Goal: Task Accomplishment & Management: Manage account settings

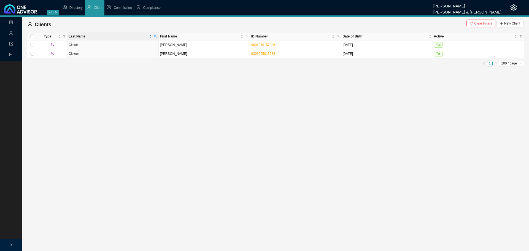
drag, startPoint x: 481, startPoint y: 23, endPoint x: 216, endPoint y: 31, distance: 264.7
click at [479, 23] on span "Clear Filters" at bounding box center [483, 24] width 18 height 6
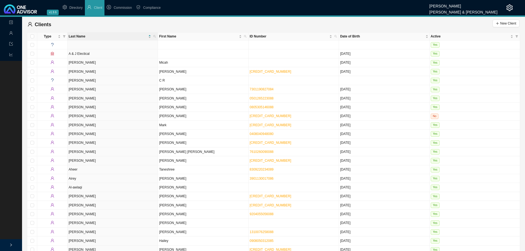
click at [12, 244] on icon "right" at bounding box center [10, 244] width 3 height 3
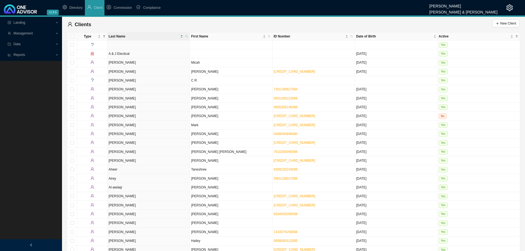
click at [24, 32] on span "Management" at bounding box center [22, 33] width 19 height 4
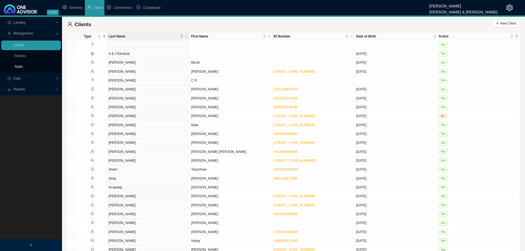
click at [18, 66] on link "Tasks" at bounding box center [18, 67] width 9 height 4
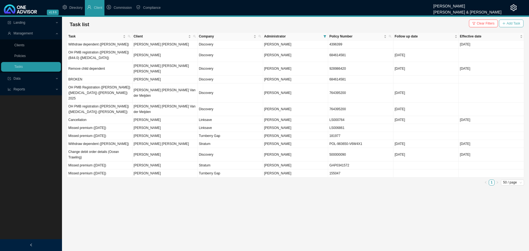
click at [514, 23] on span "Add Task" at bounding box center [512, 24] width 13 height 6
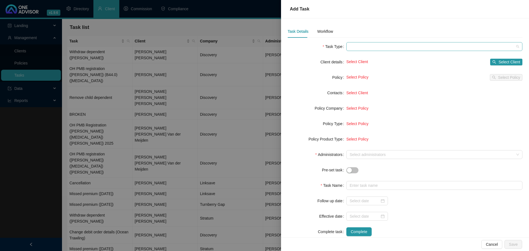
click at [361, 47] on span at bounding box center [433, 46] width 169 height 8
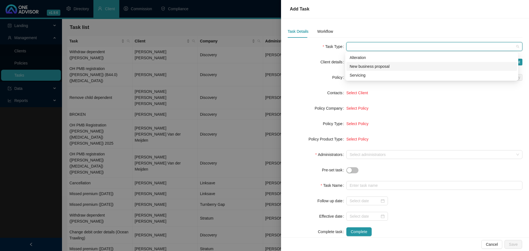
click at [365, 66] on div "New business proposal" at bounding box center [431, 66] width 164 height 6
click at [371, 44] on span "New business proposal" at bounding box center [433, 46] width 169 height 8
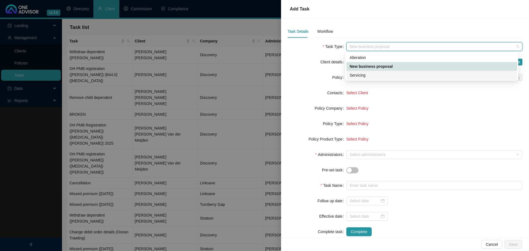
click at [365, 72] on div "Servicing" at bounding box center [431, 75] width 164 height 6
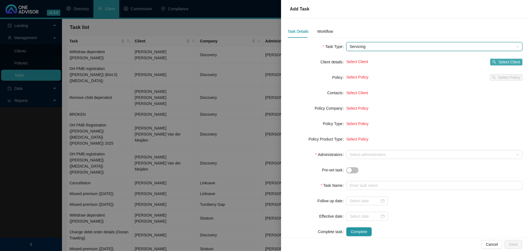
click at [502, 62] on span "Select Client" at bounding box center [509, 62] width 22 height 6
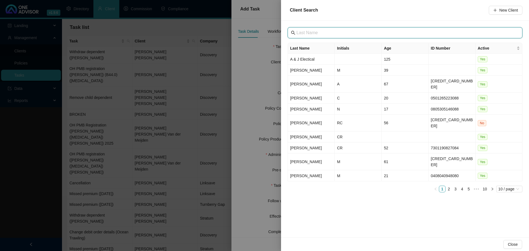
click at [329, 33] on input "text" at bounding box center [405, 32] width 218 height 7
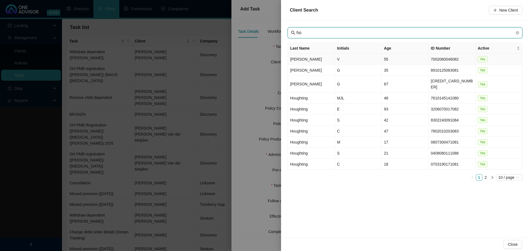
type input "h"
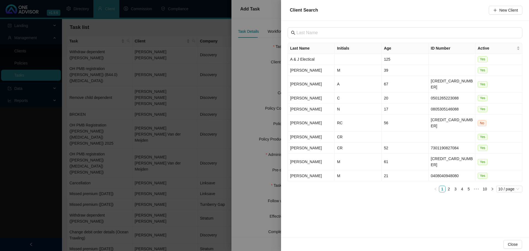
click at [256, 87] on div at bounding box center [264, 125] width 529 height 251
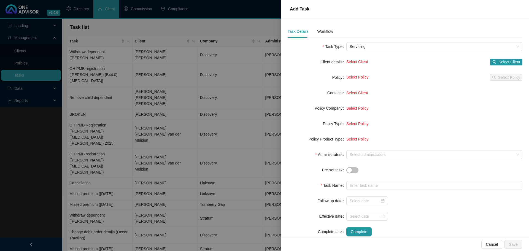
click at [208, 228] on div at bounding box center [264, 125] width 529 height 251
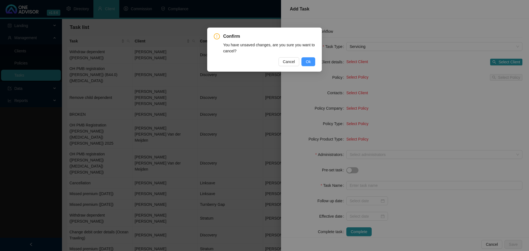
click at [310, 61] on span "Ok" at bounding box center [308, 62] width 5 height 6
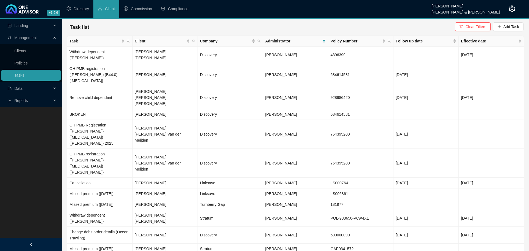
click at [471, 27] on span "Clear Filters" at bounding box center [475, 27] width 21 height 6
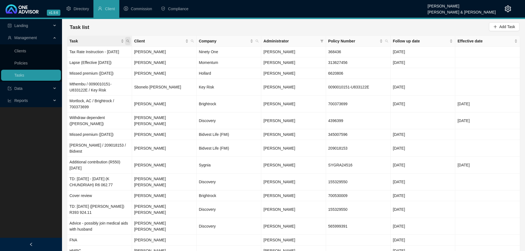
click at [127, 40] on icon "search" at bounding box center [127, 40] width 3 height 3
type input "broken"
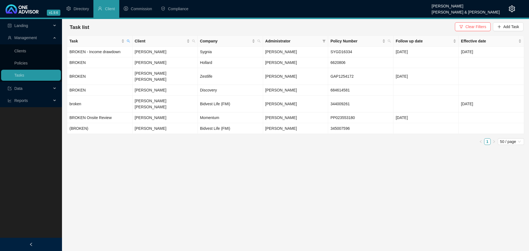
click at [183, 160] on main "Landing Management Clients Policies Tasks Data Reports Task list Clear Filters …" at bounding box center [264, 135] width 529 height 232
click at [153, 123] on td "[PERSON_NAME]" at bounding box center [164, 128] width 65 height 11
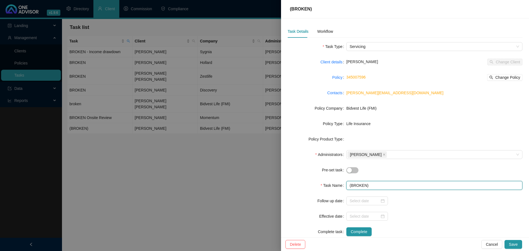
click at [368, 186] on input "(BROKEN)" at bounding box center [434, 185] width 176 height 9
click at [350, 185] on input "(BROKEN" at bounding box center [434, 185] width 176 height 9
type input "BROKEN"
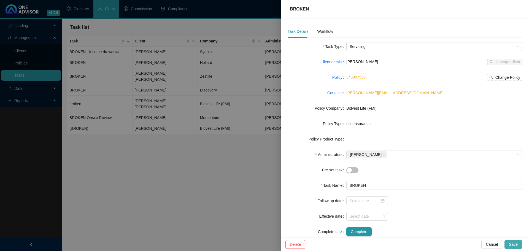
click at [510, 244] on span "Save" at bounding box center [513, 244] width 9 height 6
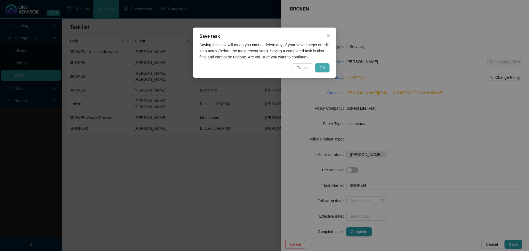
click at [323, 68] on span "OK" at bounding box center [322, 68] width 6 height 6
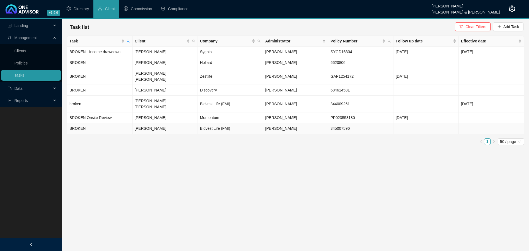
click at [113, 123] on td "BROKEN" at bounding box center [99, 128] width 65 height 11
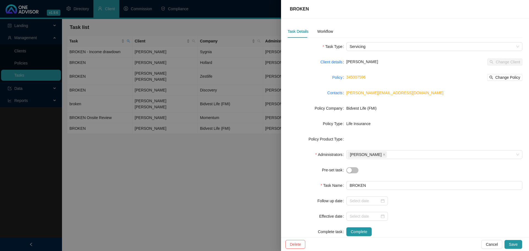
click at [172, 170] on div at bounding box center [264, 125] width 529 height 251
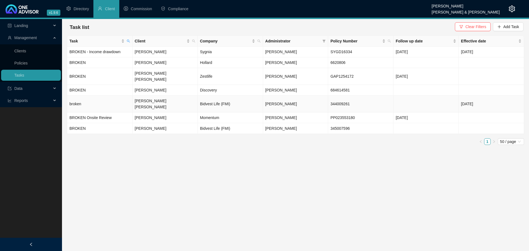
click at [101, 96] on td "broken" at bounding box center [99, 104] width 65 height 17
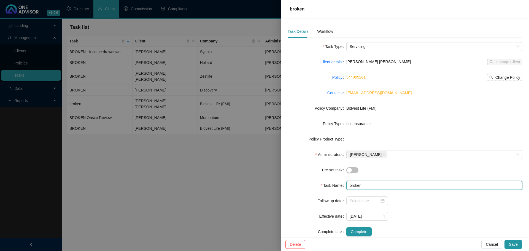
click at [368, 187] on input "broken" at bounding box center [434, 185] width 176 height 9
click at [351, 185] on input "broken" at bounding box center [434, 185] width 176 height 9
type input "Broken"
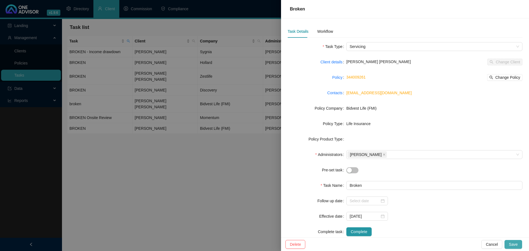
click at [514, 245] on span "Save" at bounding box center [513, 244] width 9 height 6
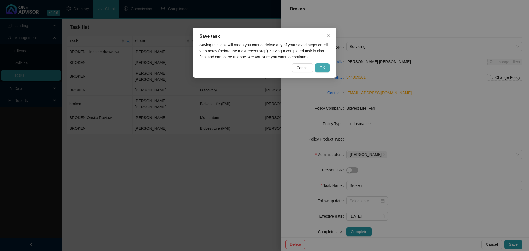
click at [320, 66] on span "OK" at bounding box center [322, 68] width 6 height 6
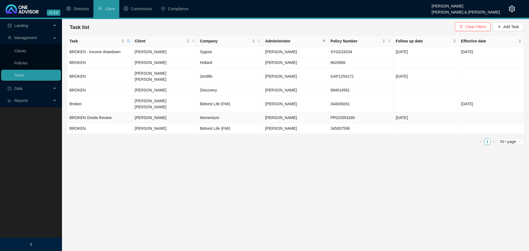
click at [112, 112] on td "BROKEN Onsite Review" at bounding box center [99, 117] width 65 height 11
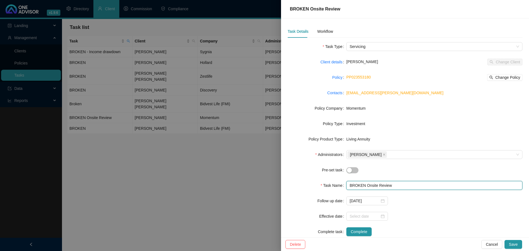
drag, startPoint x: 395, startPoint y: 184, endPoint x: 363, endPoint y: 185, distance: 31.4
click at [363, 185] on input "BROKEN Onsite Review" at bounding box center [434, 185] width 176 height 9
type input "BROKEN"
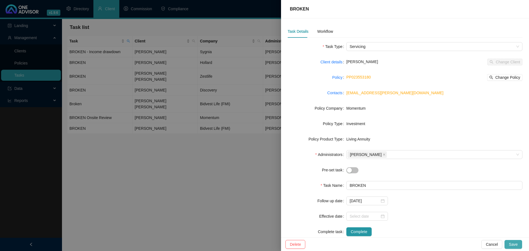
click at [511, 243] on span "Save" at bounding box center [513, 244] width 9 height 6
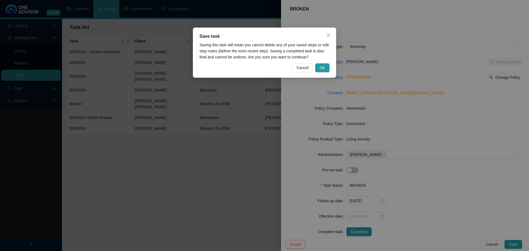
click at [318, 63] on div "Save task Saving this task will mean you cannot delete any of your saved steps …" at bounding box center [264, 53] width 143 height 50
click at [321, 67] on span "OK" at bounding box center [322, 68] width 6 height 6
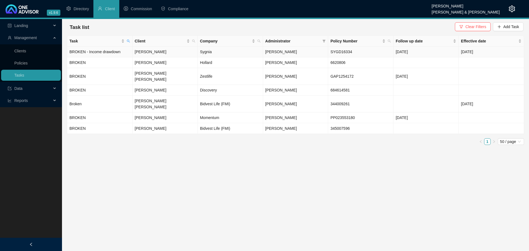
click at [106, 49] on td "BROKEN - Income drawdown" at bounding box center [99, 52] width 65 height 11
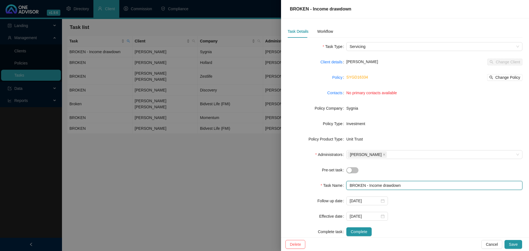
click at [406, 186] on input "BROKEN - Income drawdown" at bounding box center [434, 185] width 176 height 9
drag, startPoint x: 411, startPoint y: 186, endPoint x: 366, endPoint y: 184, distance: 44.9
click at [366, 184] on input "BROKEN - Income drawdown" at bounding box center [434, 185] width 176 height 9
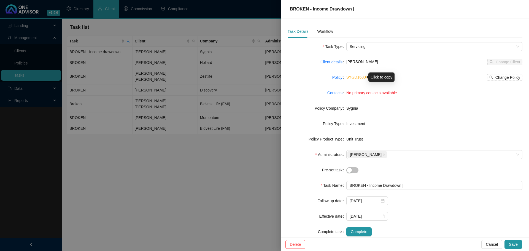
click at [355, 76] on link "SYGD16334" at bounding box center [357, 77] width 22 height 4
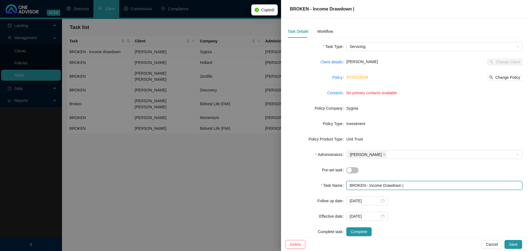
click at [413, 186] on input "BROKEN - Income Drawdown |" at bounding box center [434, 185] width 176 height 9
paste input "SYGD16334"
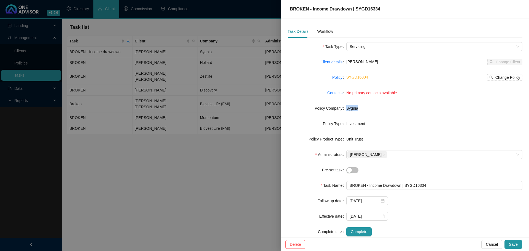
drag, startPoint x: 356, startPoint y: 108, endPoint x: 343, endPoint y: 107, distance: 13.6
click at [343, 107] on div "Policy Company Sygnia" at bounding box center [404, 108] width 235 height 9
copy div "Sygnia"
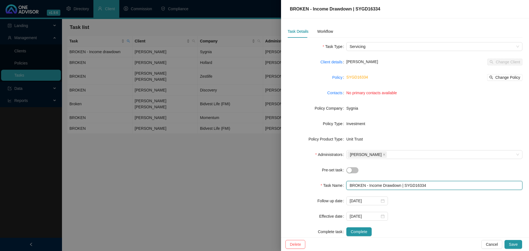
click at [402, 186] on input "BROKEN - Income Drawdown | SYGD16334" at bounding box center [434, 185] width 176 height 9
paste input "Sygnia"
type input "BROKEN - Income Drawdown | Sygnia | SYGD16334"
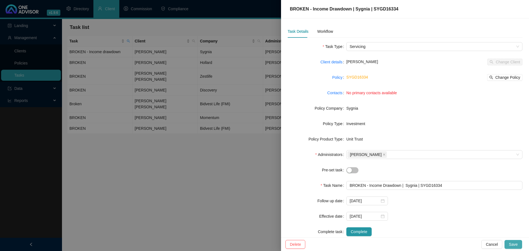
click at [516, 245] on span "Save" at bounding box center [513, 244] width 9 height 6
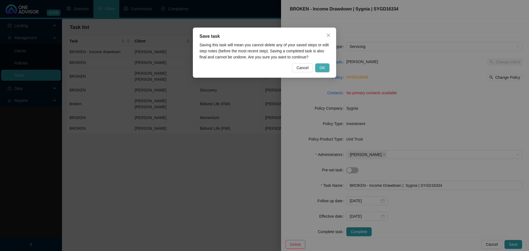
click at [323, 69] on span "OK" at bounding box center [322, 68] width 6 height 6
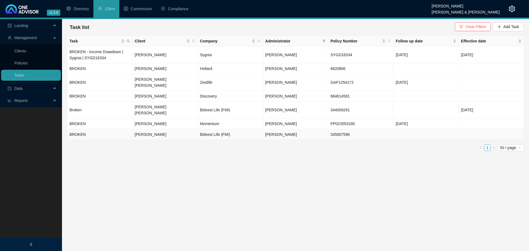
click at [183, 129] on td "[PERSON_NAME]" at bounding box center [164, 134] width 65 height 11
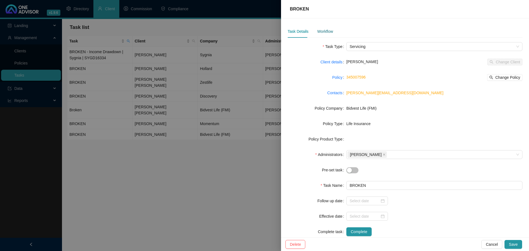
click at [325, 31] on div "Workflow" at bounding box center [325, 31] width 16 height 6
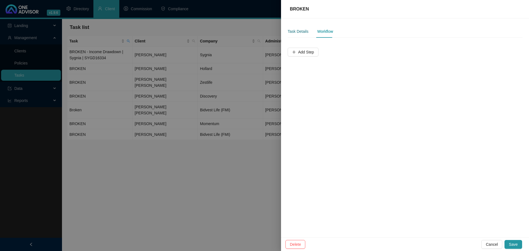
click at [295, 32] on div "Task Details" at bounding box center [297, 31] width 21 height 6
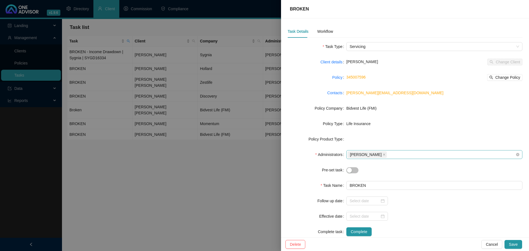
scroll to position [12, 0]
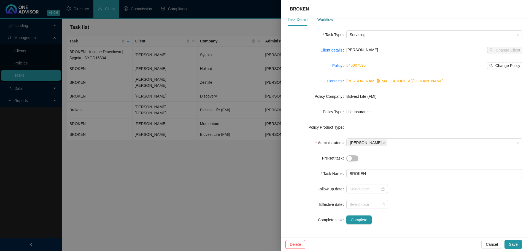
click at [320, 19] on div "Workflow" at bounding box center [325, 20] width 16 height 6
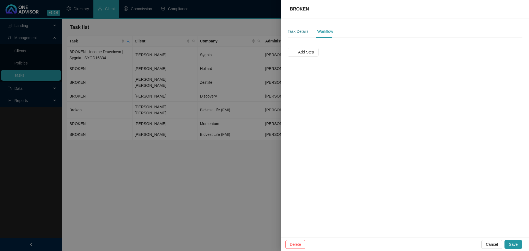
click at [295, 31] on div "Task Details" at bounding box center [297, 31] width 21 height 6
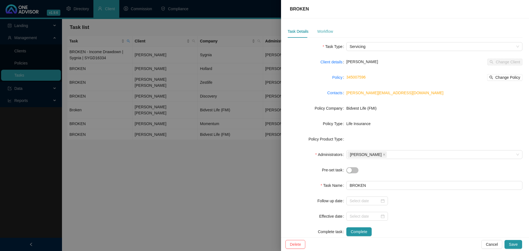
click at [324, 28] on div "Workflow" at bounding box center [325, 31] width 16 height 13
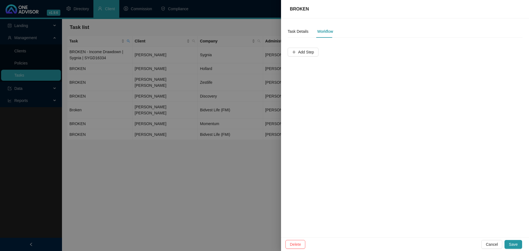
click at [192, 193] on div at bounding box center [264, 125] width 529 height 251
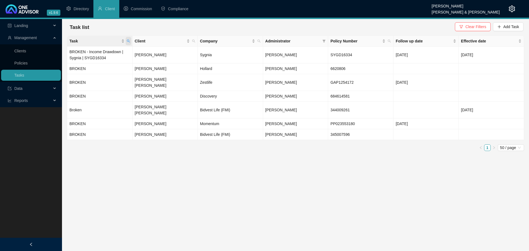
click at [128, 40] on icon "search" at bounding box center [128, 40] width 3 height 3
drag, startPoint x: 113, startPoint y: 63, endPoint x: 98, endPoint y: 63, distance: 15.1
click at [113, 63] on span "Reset" at bounding box center [117, 63] width 10 height 6
click at [92, 63] on span "Search" at bounding box center [92, 63] width 12 height 6
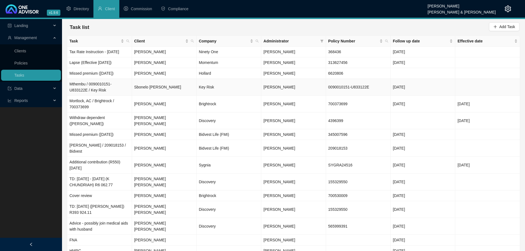
click at [157, 88] on td "Sbonelo [PERSON_NAME]" at bounding box center [164, 87] width 65 height 17
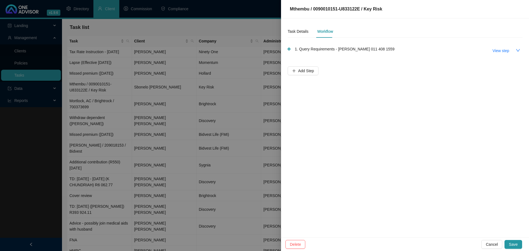
click at [93, 134] on div at bounding box center [264, 125] width 529 height 251
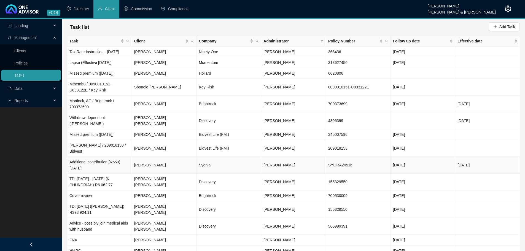
click at [155, 157] on td "[PERSON_NAME]" at bounding box center [164, 165] width 65 height 17
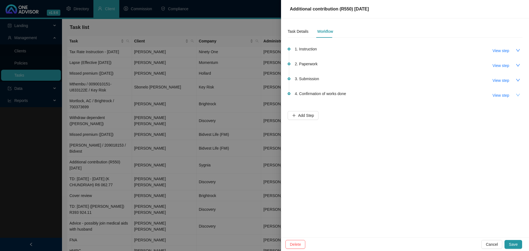
click at [519, 95] on icon "down" at bounding box center [518, 95] width 4 height 2
click at [516, 94] on icon "up" at bounding box center [517, 95] width 4 height 4
click at [517, 79] on icon "down" at bounding box center [517, 80] width 4 height 4
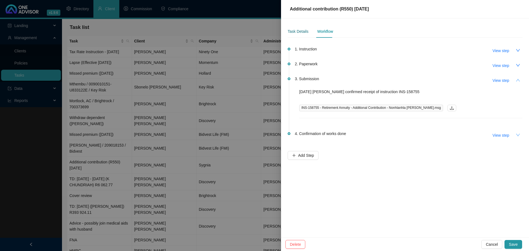
click at [302, 29] on div "Task Details" at bounding box center [297, 31] width 21 height 6
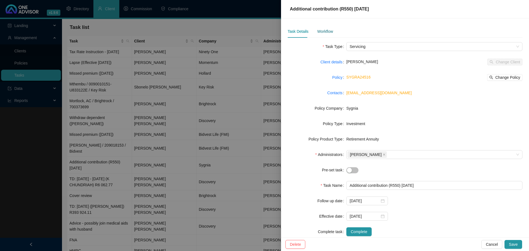
click at [327, 32] on div "Workflow" at bounding box center [325, 31] width 16 height 6
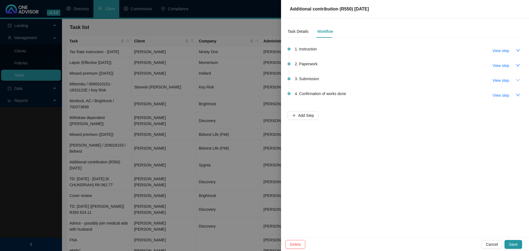
click at [517, 80] on icon "down" at bounding box center [517, 80] width 4 height 4
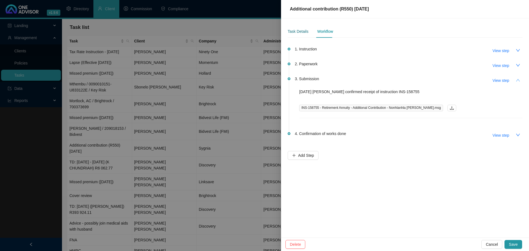
click at [300, 30] on div "Task Details" at bounding box center [297, 31] width 21 height 6
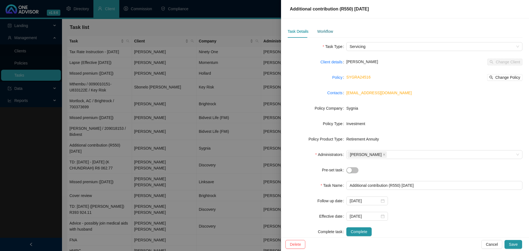
click at [323, 30] on div "Workflow" at bounding box center [325, 31] width 16 height 6
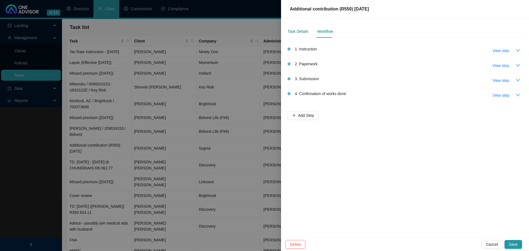
click at [298, 32] on div "Task Details" at bounding box center [297, 31] width 21 height 6
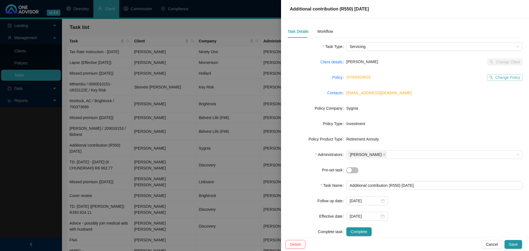
click at [503, 77] on span "Change Policy" at bounding box center [507, 77] width 25 height 6
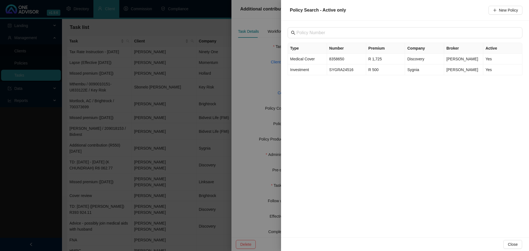
click at [248, 64] on div at bounding box center [264, 125] width 529 height 251
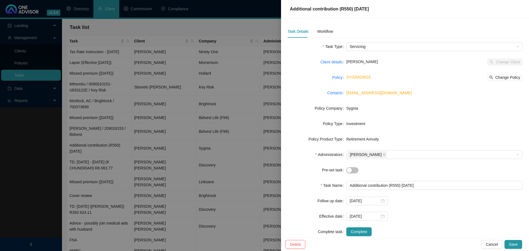
click at [18, 51] on div at bounding box center [264, 125] width 529 height 251
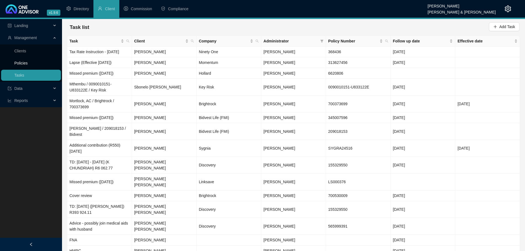
click at [21, 63] on link "Policies" at bounding box center [20, 63] width 13 height 4
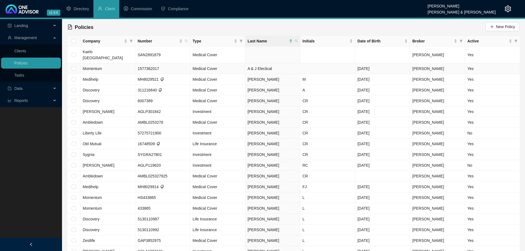
click at [150, 67] on td "1577362017" at bounding box center [162, 68] width 55 height 11
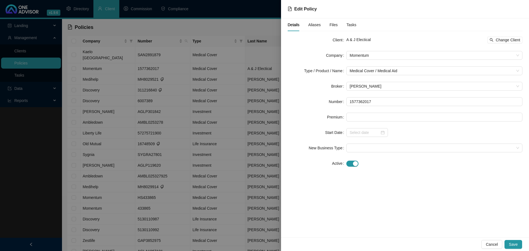
click at [211, 182] on div at bounding box center [264, 125] width 529 height 251
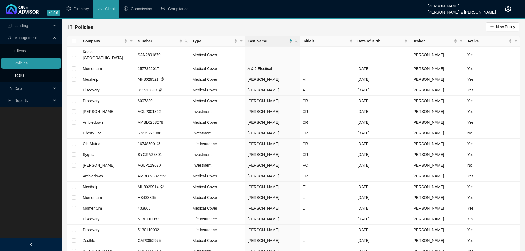
click at [23, 74] on link "Tasks" at bounding box center [19, 75] width 10 height 4
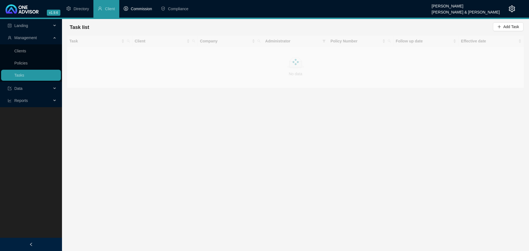
click at [143, 7] on span "Commission" at bounding box center [141, 9] width 21 height 4
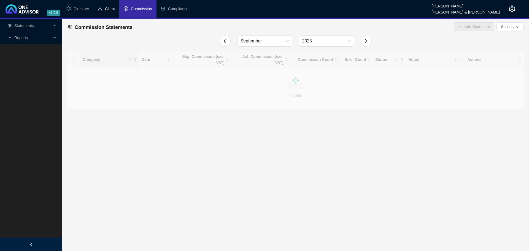
click at [115, 8] on span "Client" at bounding box center [110, 9] width 10 height 4
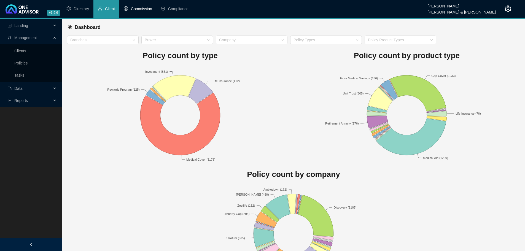
click at [142, 9] on span "Commission" at bounding box center [141, 9] width 21 height 4
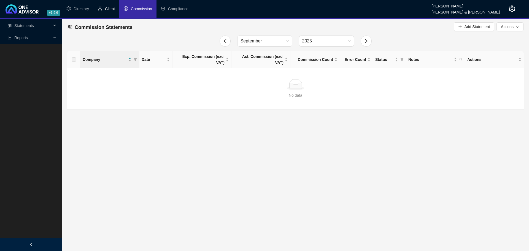
click at [112, 7] on span "Client" at bounding box center [110, 9] width 10 height 4
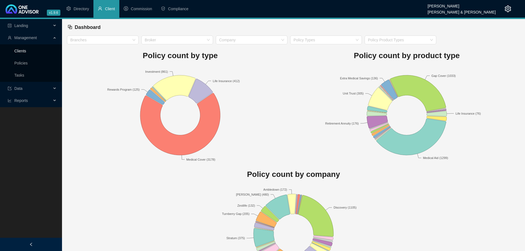
click at [24, 50] on link "Clients" at bounding box center [20, 51] width 12 height 4
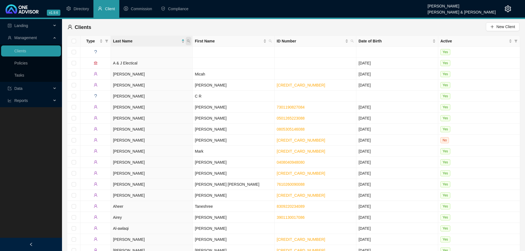
click at [189, 39] on icon "search" at bounding box center [188, 40] width 3 height 3
type input "mortlock"
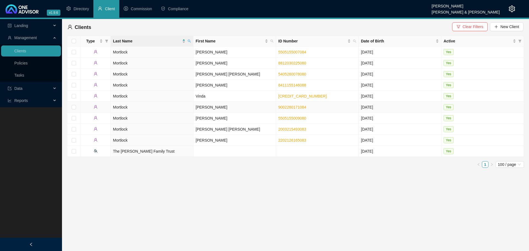
click at [332, 103] on td "9002260171084" at bounding box center [317, 107] width 83 height 11
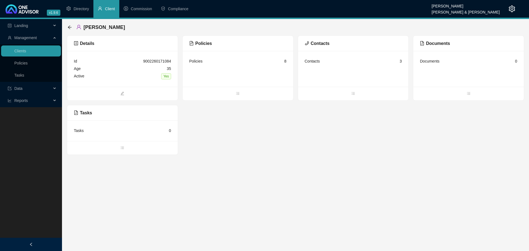
click at [355, 63] on div "Contacts 3" at bounding box center [353, 61] width 97 height 7
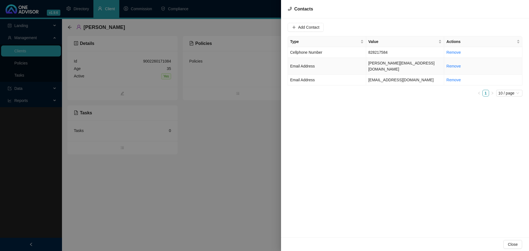
click at [352, 65] on td "Email Address" at bounding box center [327, 66] width 78 height 17
drag, startPoint x: 349, startPoint y: 28, endPoint x: 282, endPoint y: 26, distance: 66.7
click at [282, 26] on div "Value [PERSON_NAME][EMAIL_ADDRESS][DOMAIN_NAME] Type Email Address Cancel Updat…" at bounding box center [405, 127] width 248 height 219
click at [213, 161] on div at bounding box center [264, 125] width 529 height 251
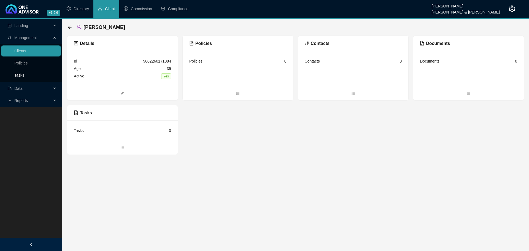
click at [18, 74] on link "Tasks" at bounding box center [19, 75] width 10 height 4
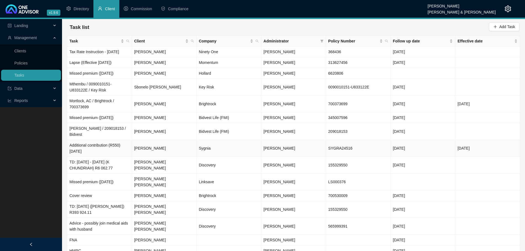
click at [162, 142] on td "[PERSON_NAME]" at bounding box center [164, 148] width 65 height 17
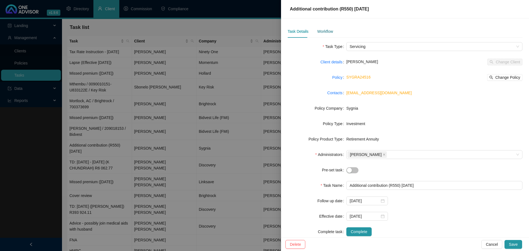
click at [327, 31] on div "Workflow" at bounding box center [325, 31] width 16 height 6
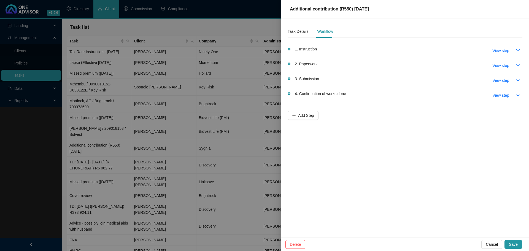
click at [320, 48] on div "1. Instruction View step" at bounding box center [408, 50] width 227 height 9
drag, startPoint x: 318, startPoint y: 50, endPoint x: 298, endPoint y: 50, distance: 20.1
click at [298, 50] on div "1. Instruction View step" at bounding box center [408, 50] width 227 height 9
copy span "Instruction"
drag, startPoint x: 321, startPoint y: 63, endPoint x: 299, endPoint y: 64, distance: 21.5
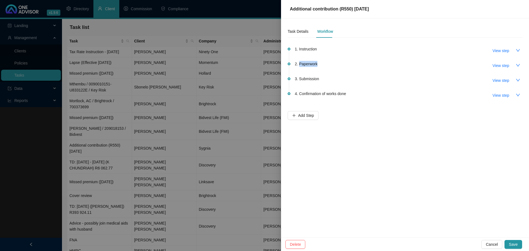
click at [299, 64] on div "2. Paperwork View step" at bounding box center [408, 65] width 227 height 9
copy span "Paperwork"
drag, startPoint x: 318, startPoint y: 78, endPoint x: 298, endPoint y: 78, distance: 19.8
click at [299, 78] on div "3. Submission View step" at bounding box center [408, 79] width 227 height 9
copy span "Submission"
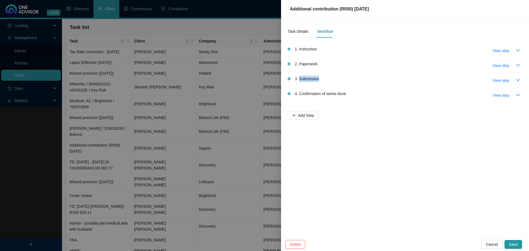
click at [354, 94] on div "4. Confirmation of works done View step" at bounding box center [408, 94] width 227 height 9
drag, startPoint x: 348, startPoint y: 94, endPoint x: 299, endPoint y: 93, distance: 49.3
click at [299, 93] on div "4. Confirmation of works done View step" at bounding box center [408, 94] width 227 height 9
copy span "Confirmation of works done"
